Goal: Information Seeking & Learning: Find specific fact

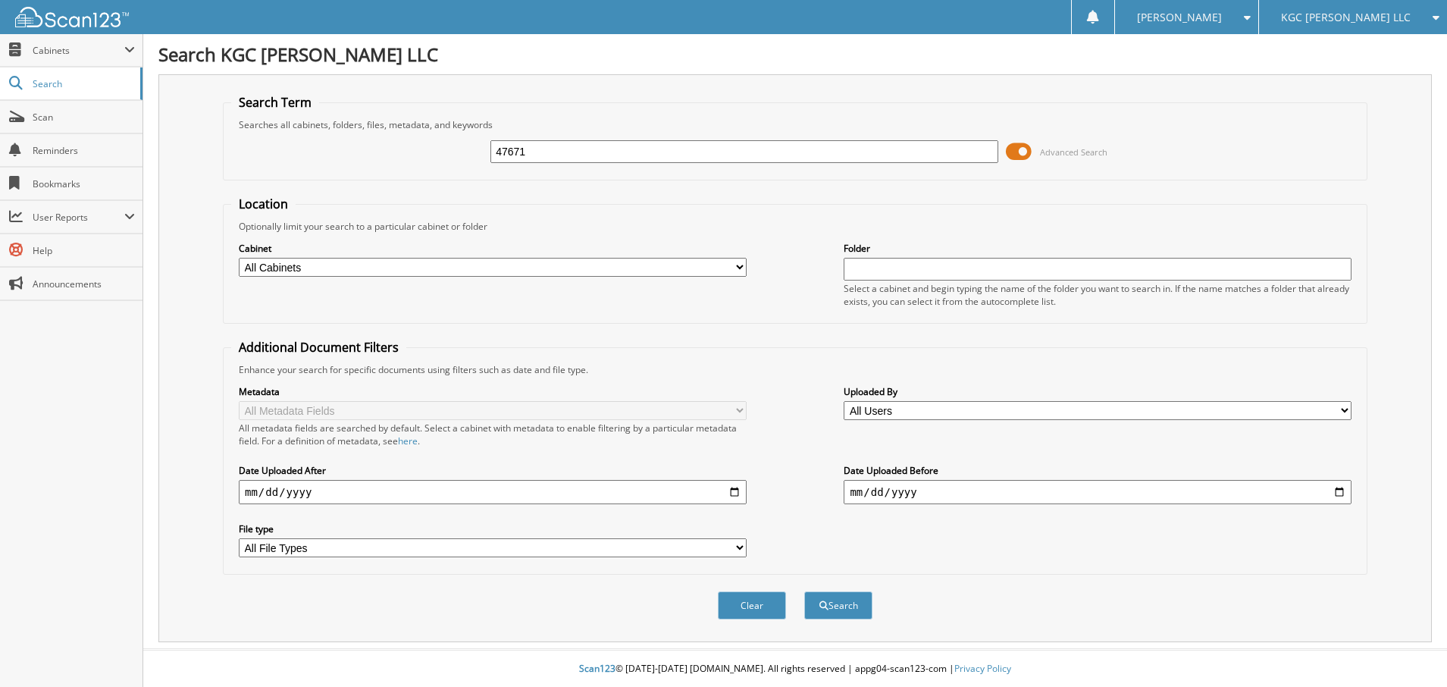
type input "47671"
click at [804, 591] on button "Search" at bounding box center [838, 605] width 68 height 28
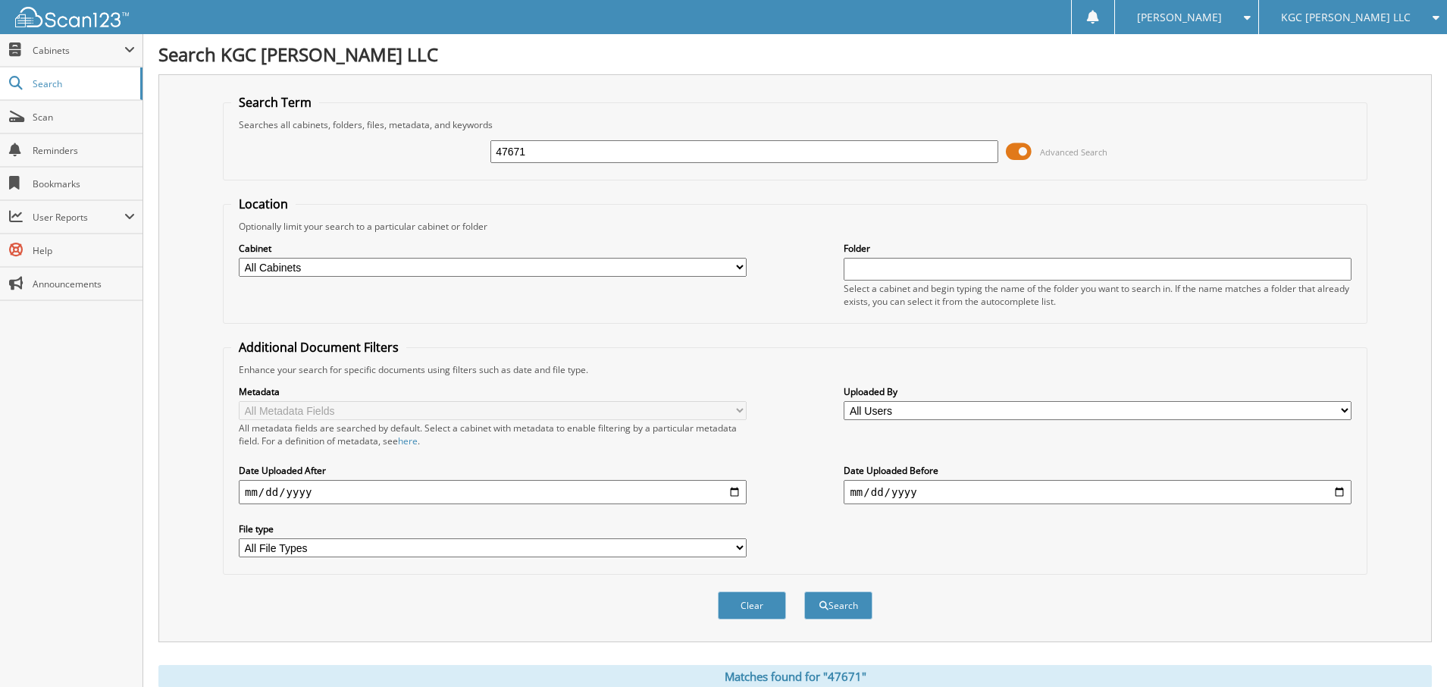
scroll to position [278, 0]
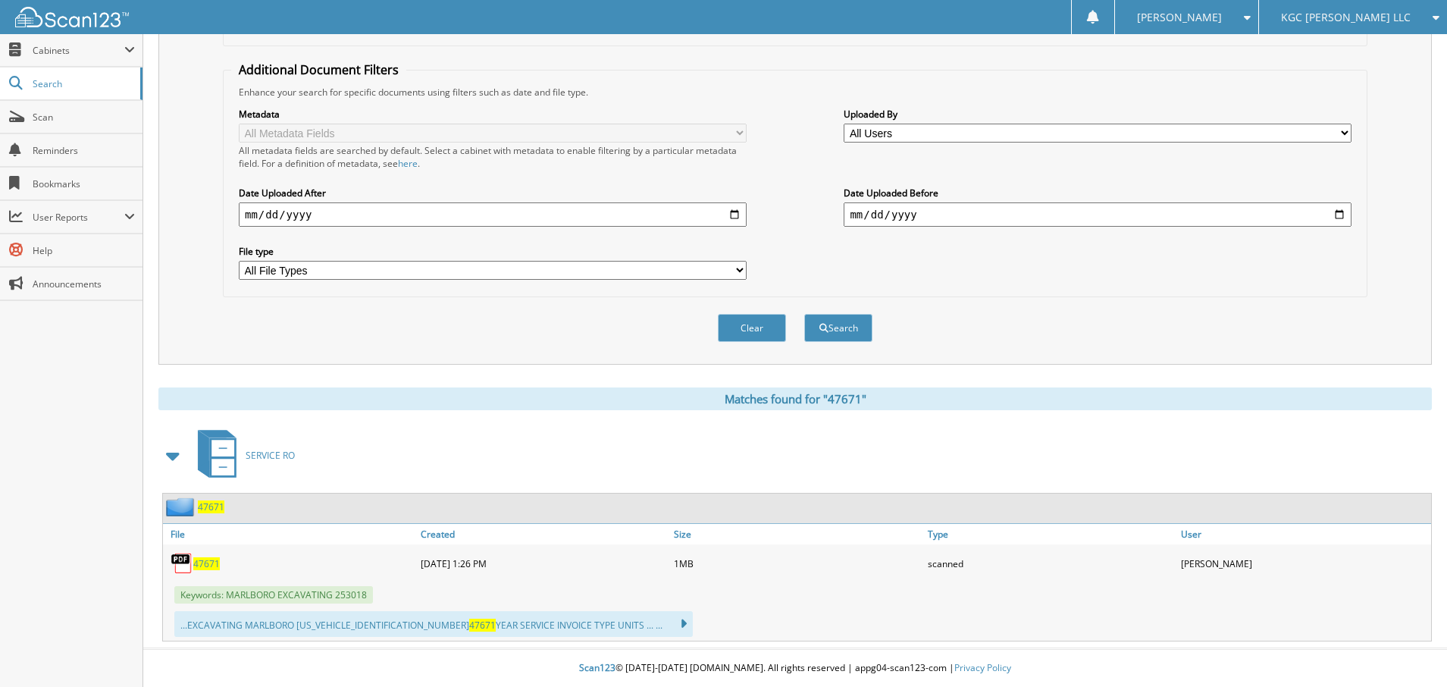
click at [213, 566] on span "47671" at bounding box center [206, 563] width 27 height 13
